Goal: Check status: Check status

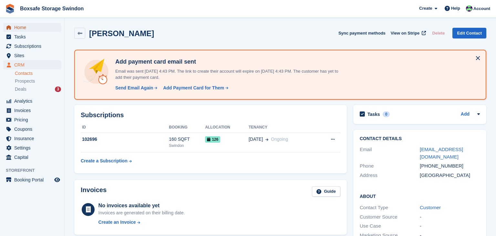
click at [36, 26] on span "Home" at bounding box center [33, 27] width 39 height 9
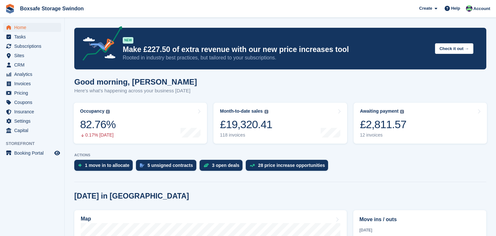
click at [402, 124] on div "£2,811.57" at bounding box center [383, 124] width 46 height 13
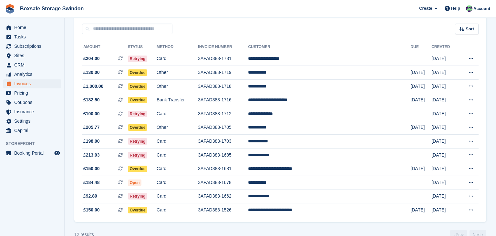
scroll to position [62, 0]
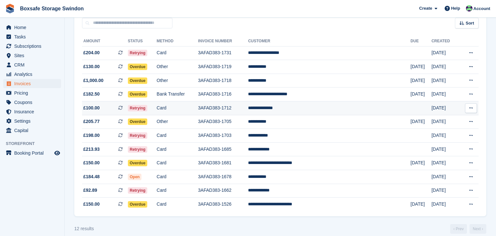
click at [303, 106] on td "**********" at bounding box center [329, 108] width 162 height 14
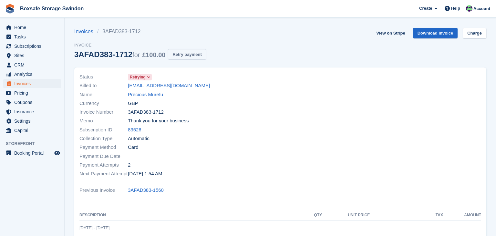
click at [189, 56] on button "Retry payment" at bounding box center [187, 54] width 38 height 11
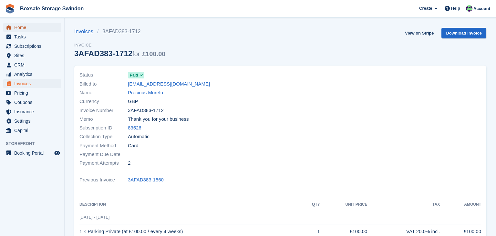
click at [39, 32] on span "Home" at bounding box center [33, 27] width 39 height 9
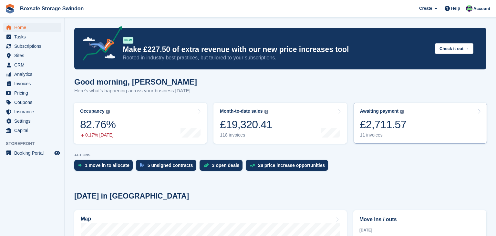
click at [394, 134] on div "11 invoices" at bounding box center [383, 134] width 46 height 5
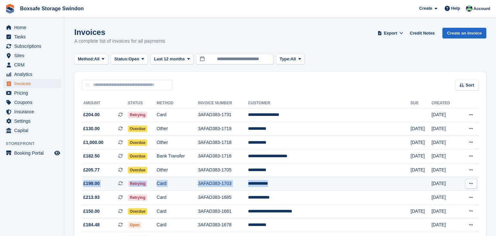
drag, startPoint x: 325, startPoint y: 171, endPoint x: 319, endPoint y: 190, distance: 20.2
click at [319, 190] on tbody "**********" at bounding box center [280, 183] width 396 height 151
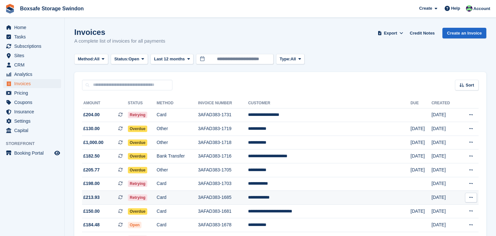
click at [321, 199] on td "**********" at bounding box center [329, 198] width 162 height 14
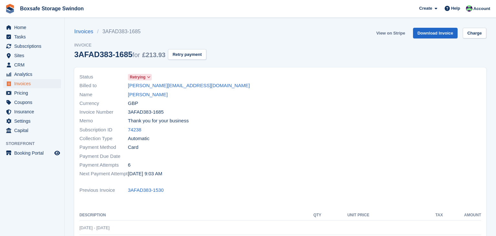
click at [395, 36] on link "View on Stripe" at bounding box center [391, 33] width 34 height 11
click at [282, 161] on div at bounding box center [382, 125] width 205 height 113
click at [25, 47] on span "Subscriptions" at bounding box center [33, 46] width 39 height 9
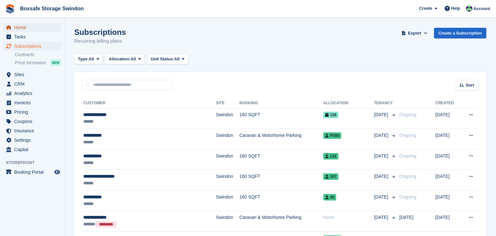
click at [43, 31] on span "Home" at bounding box center [33, 27] width 39 height 9
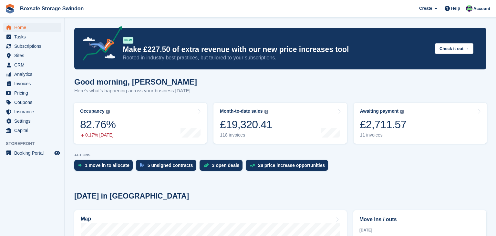
click at [411, 123] on link "Awaiting payment The total outstanding balance on all open invoices. £2,711.57 …" at bounding box center [420, 123] width 133 height 41
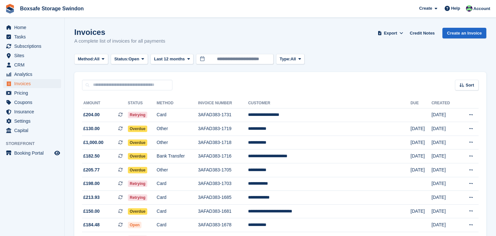
scroll to position [57, 0]
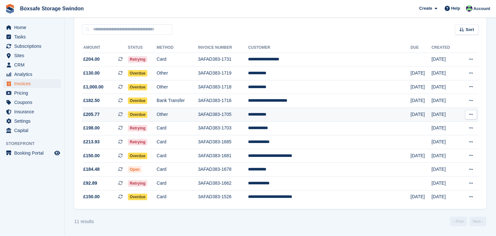
click at [293, 110] on td "**********" at bounding box center [329, 115] width 162 height 14
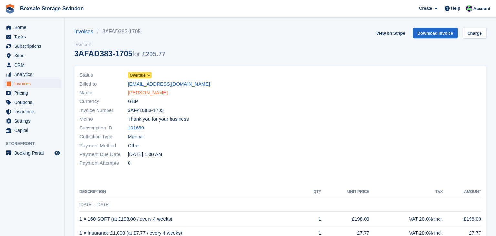
click at [142, 94] on link "[PERSON_NAME]" at bounding box center [148, 92] width 40 height 7
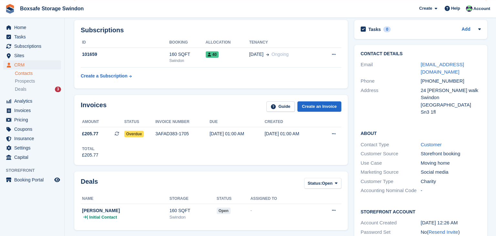
scroll to position [88, 0]
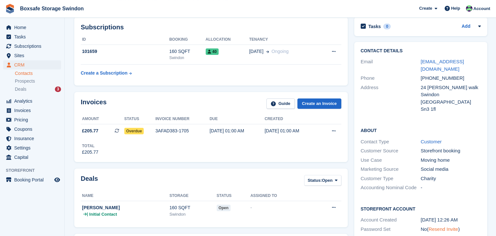
click at [445, 226] on link "Resend Invite" at bounding box center [443, 228] width 30 height 5
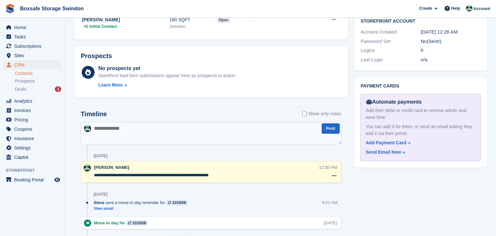
scroll to position [274, 0]
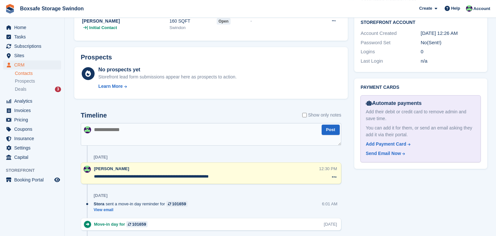
click at [129, 133] on textarea at bounding box center [211, 134] width 261 height 23
type textarea "**********"
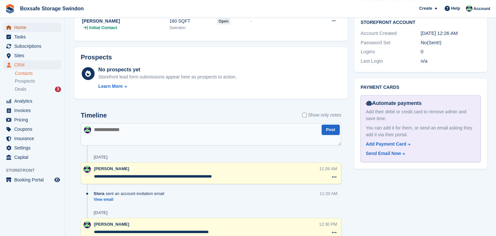
click at [35, 29] on span "Home" at bounding box center [33, 27] width 39 height 9
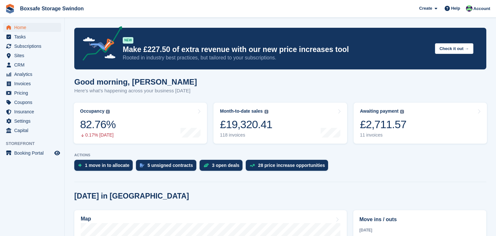
click at [410, 113] on link "Awaiting payment The total outstanding balance on all open invoices. £2,711.57 …" at bounding box center [420, 123] width 133 height 41
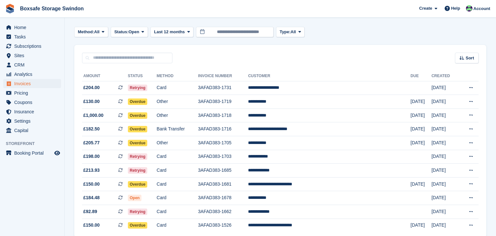
scroll to position [57, 0]
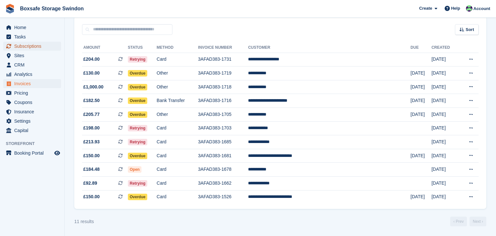
click at [29, 47] on span "Subscriptions" at bounding box center [33, 46] width 39 height 9
